Goal: Share content: Share content

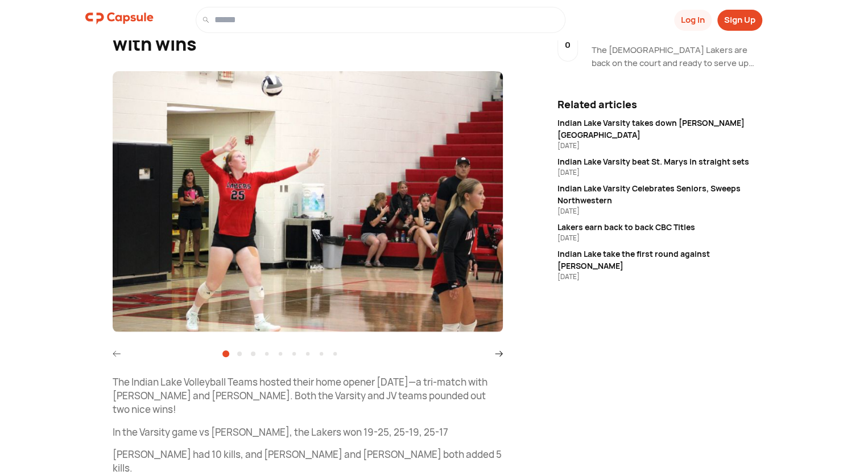
scroll to position [110, 0]
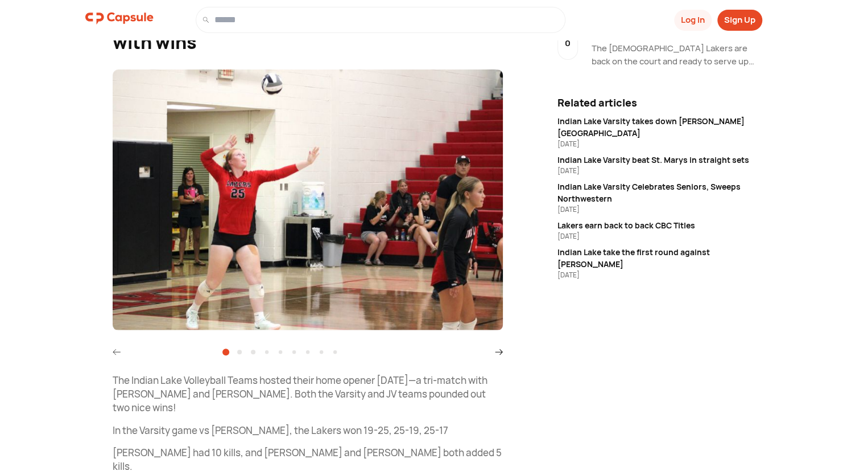
click at [496, 353] on icon at bounding box center [499, 352] width 8 height 8
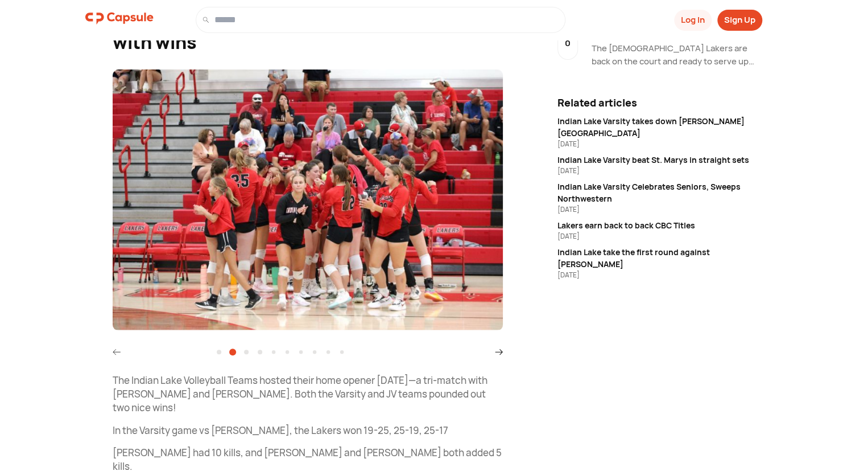
click at [496, 353] on icon at bounding box center [499, 352] width 8 height 8
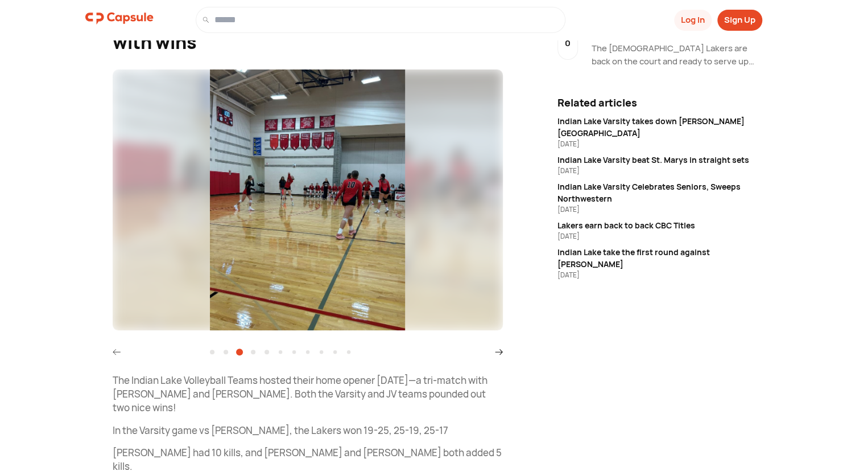
click at [496, 353] on icon at bounding box center [499, 352] width 8 height 8
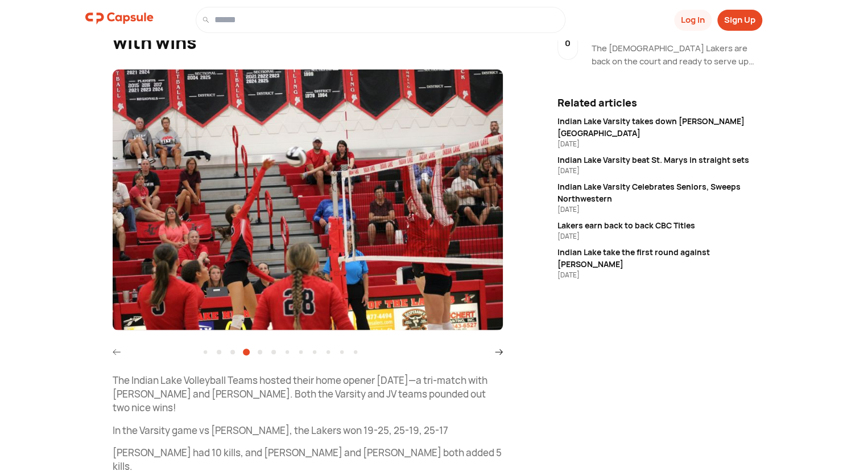
click at [496, 353] on icon at bounding box center [499, 352] width 8 height 8
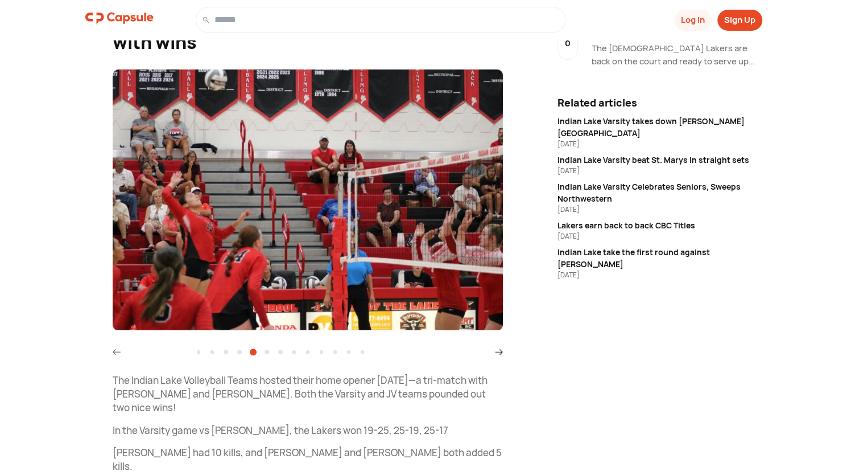
click at [496, 353] on icon at bounding box center [499, 352] width 8 height 8
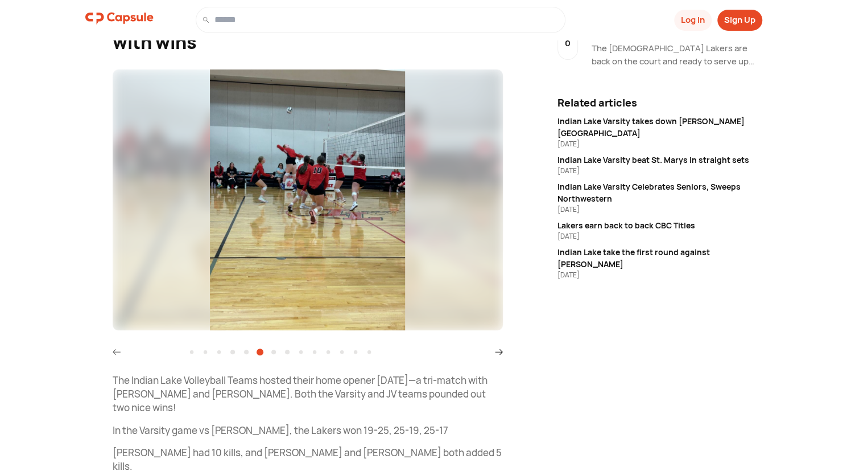
click at [496, 353] on icon at bounding box center [499, 352] width 8 height 8
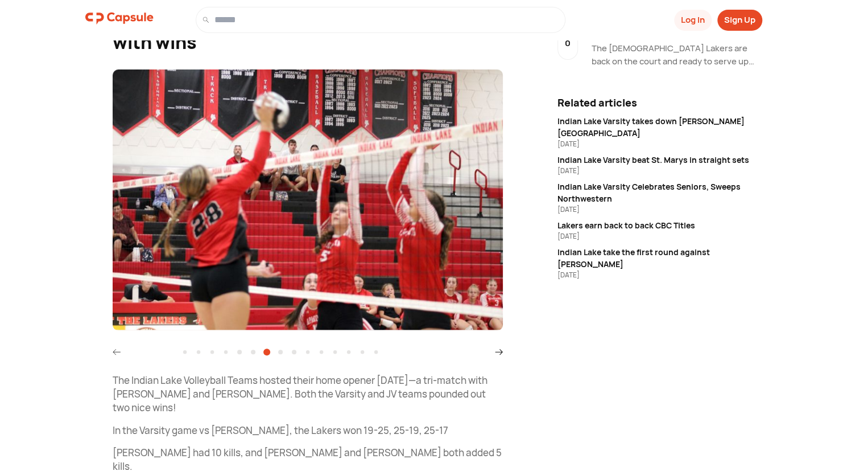
click at [496, 353] on icon at bounding box center [499, 352] width 8 height 8
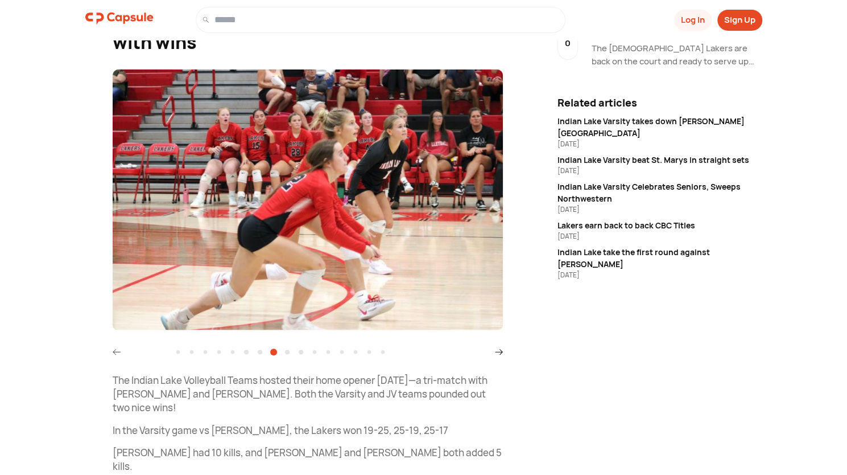
click at [496, 353] on icon at bounding box center [499, 352] width 8 height 8
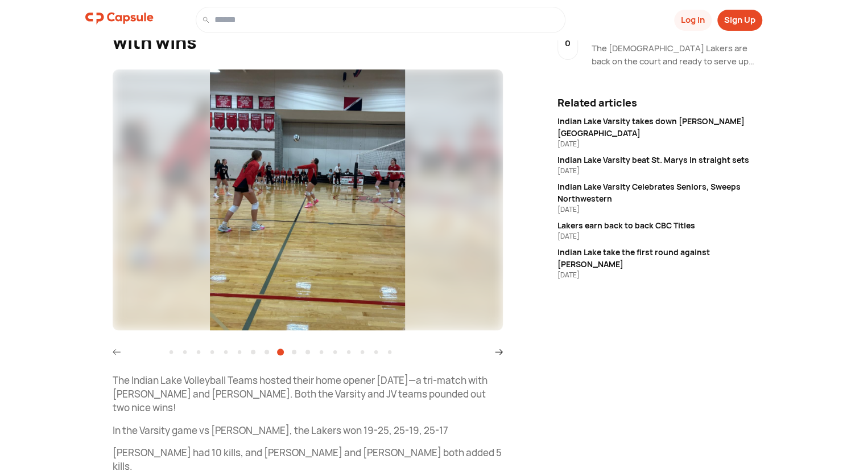
click at [500, 348] on icon at bounding box center [499, 352] width 8 height 8
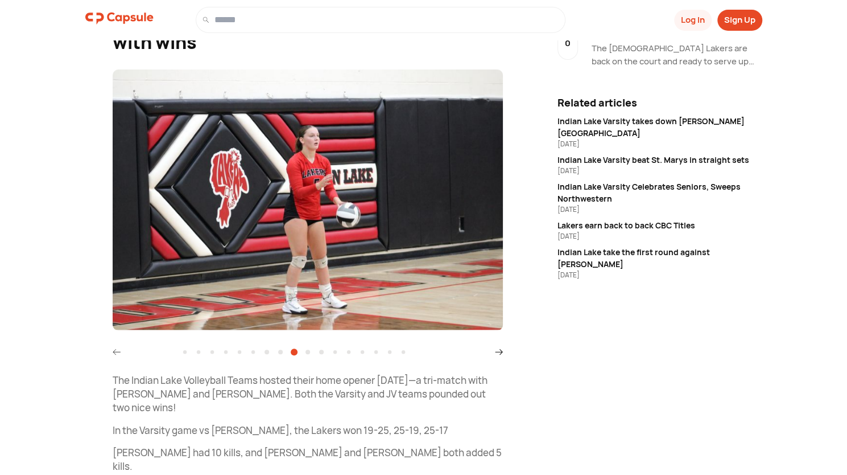
click at [500, 348] on icon at bounding box center [499, 352] width 8 height 8
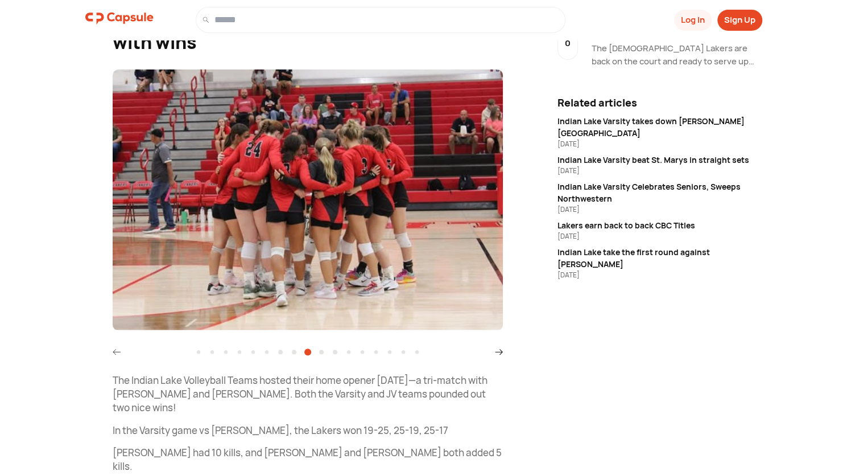
click at [500, 348] on icon at bounding box center [499, 352] width 8 height 8
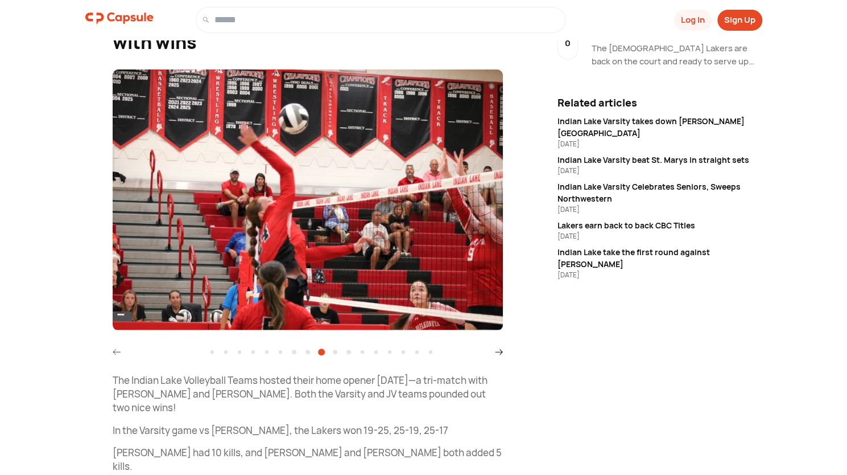
click at [500, 348] on icon at bounding box center [499, 352] width 8 height 8
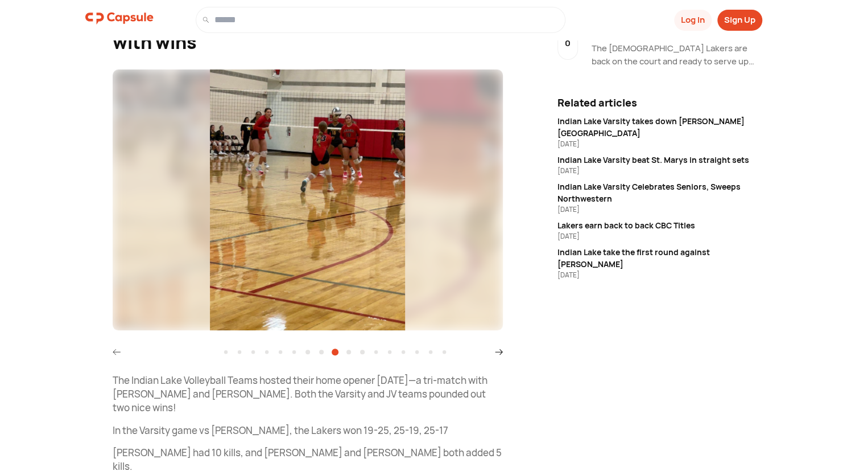
click at [225, 352] on div at bounding box center [225, 351] width 3 height 3
click at [503, 351] on div "Sports Follow Visit link Shared in 1 Capsule(s) [GEOGRAPHIC_DATA] 3 hours ago I…" at bounding box center [423, 322] width 711 height 811
click at [117, 348] on icon at bounding box center [117, 352] width 8 height 8
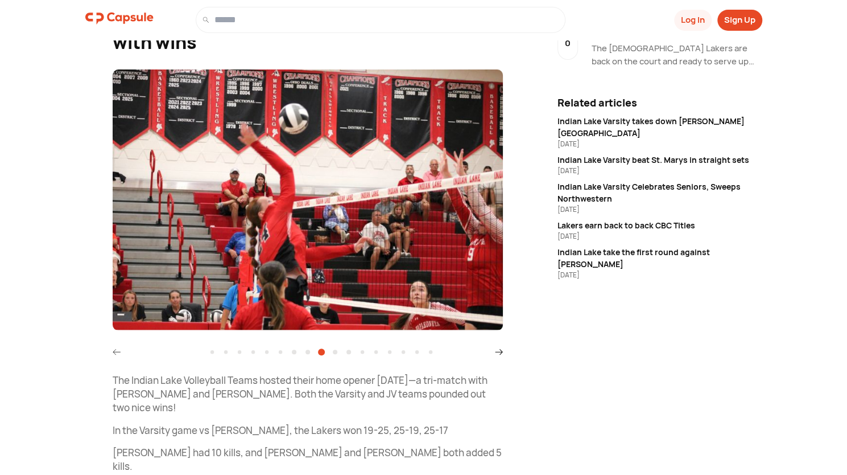
click at [117, 348] on icon at bounding box center [117, 352] width 8 height 8
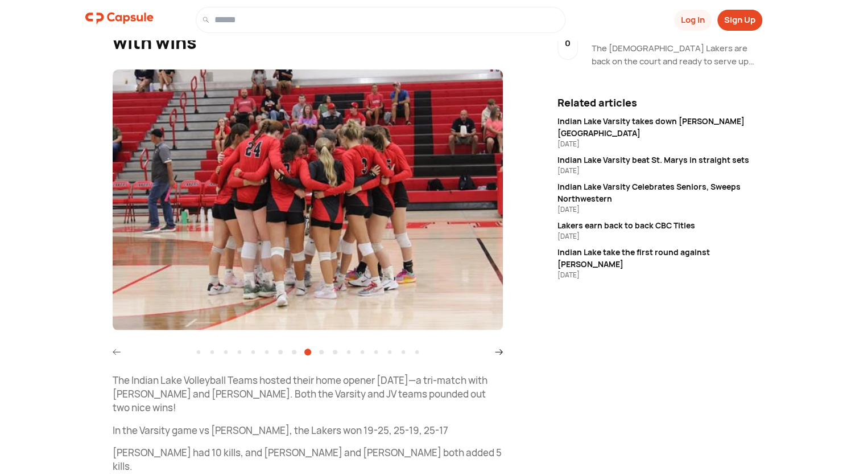
click at [117, 348] on icon at bounding box center [117, 352] width 8 height 8
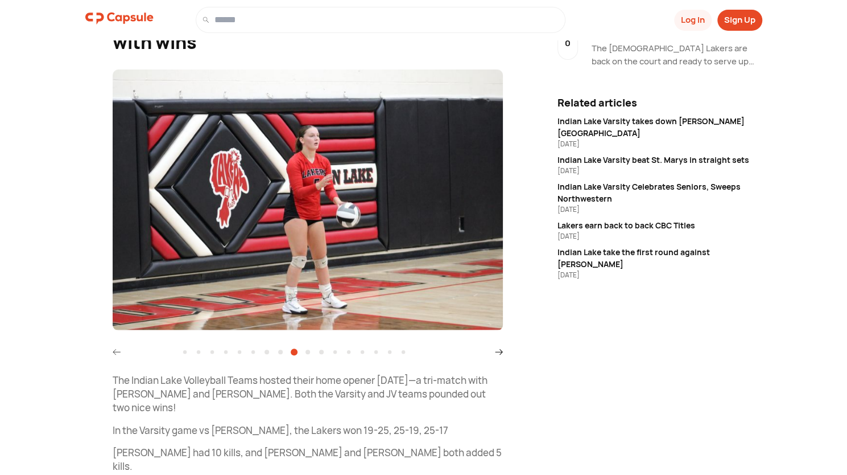
click at [117, 348] on icon at bounding box center [117, 352] width 8 height 8
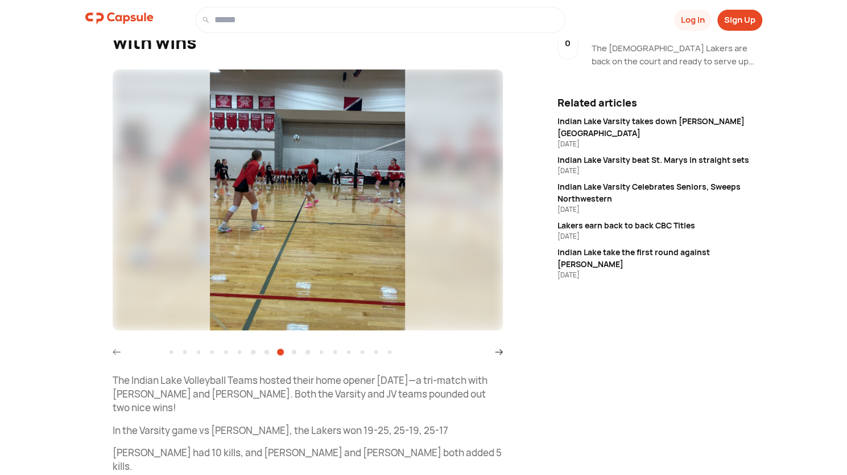
click at [117, 348] on icon at bounding box center [117, 352] width 8 height 8
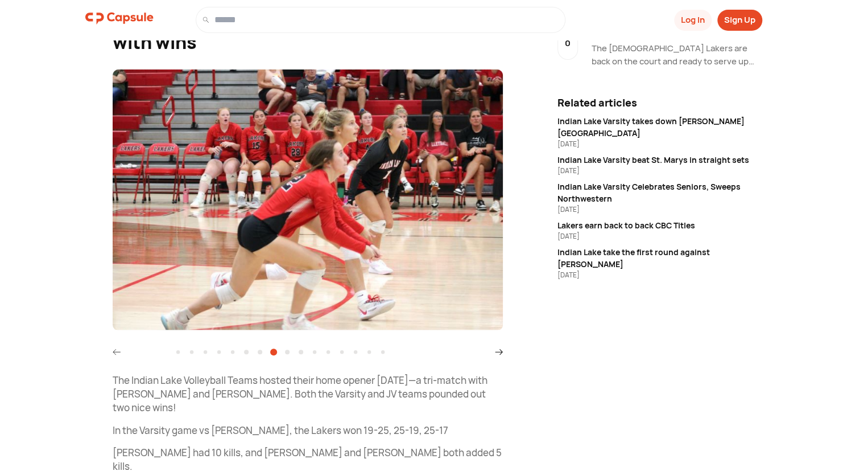
click at [117, 348] on icon at bounding box center [117, 352] width 8 height 8
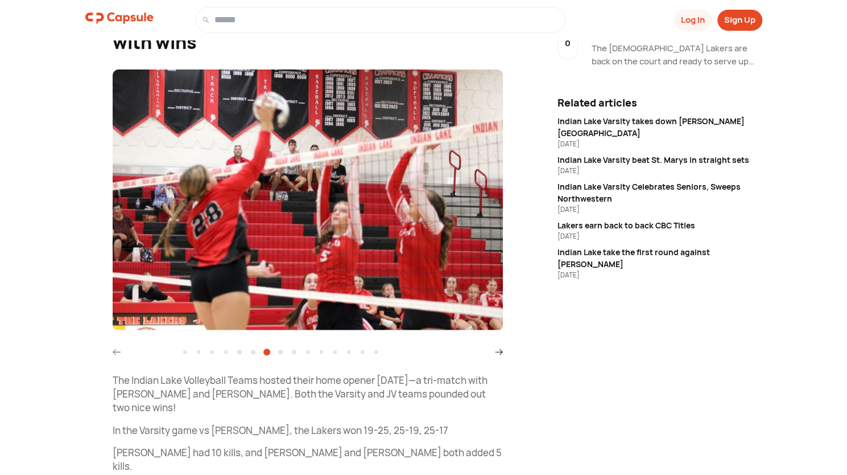
click at [117, 348] on icon at bounding box center [117, 352] width 8 height 8
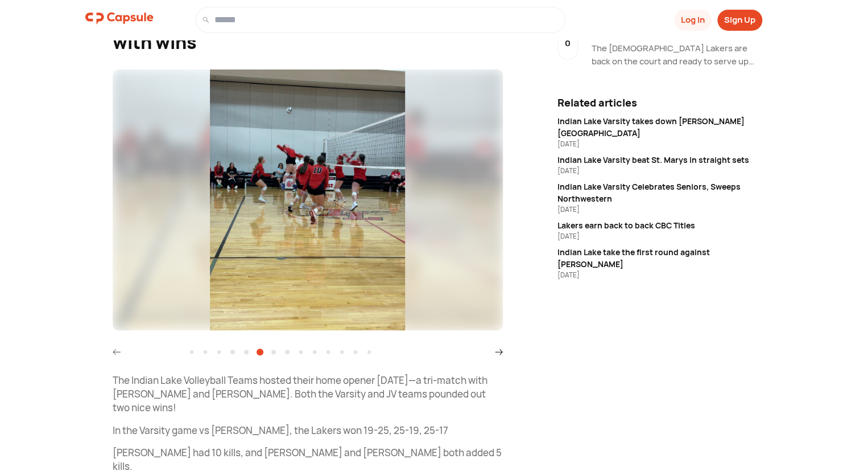
click at [117, 348] on icon at bounding box center [117, 352] width 8 height 8
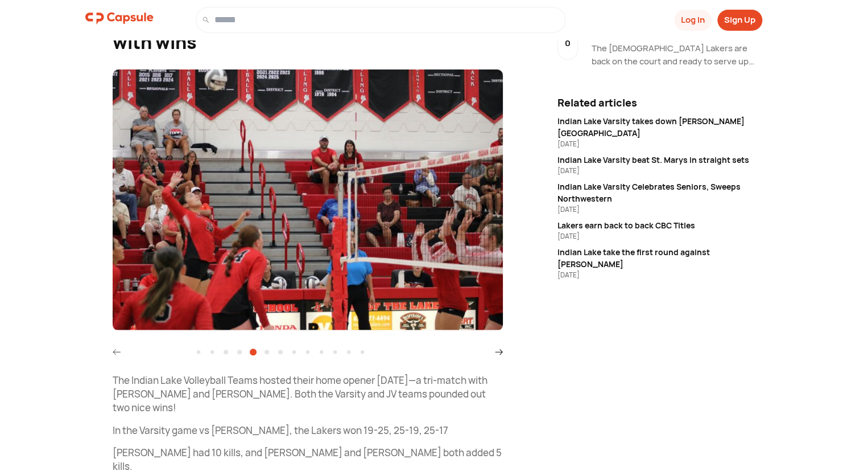
click at [117, 348] on icon at bounding box center [117, 352] width 8 height 8
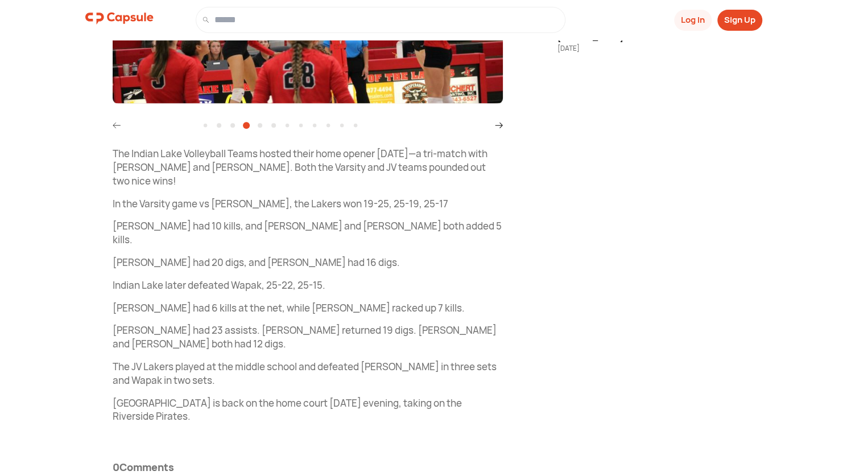
scroll to position [0, 0]
